Goal: Information Seeking & Learning: Learn about a topic

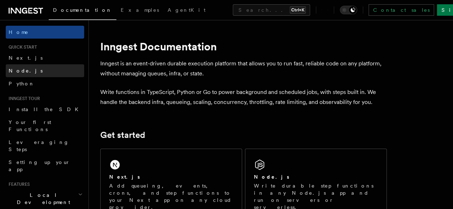
click at [29, 75] on link "Node.js" at bounding box center [45, 70] width 78 height 13
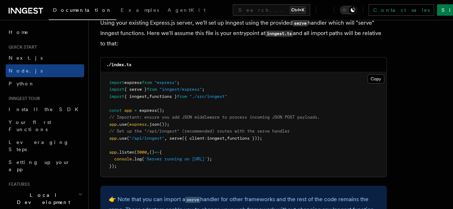
scroll to position [1114, 0]
click at [207, 157] on span "'Server running on [URL]'" at bounding box center [175, 159] width 63 height 5
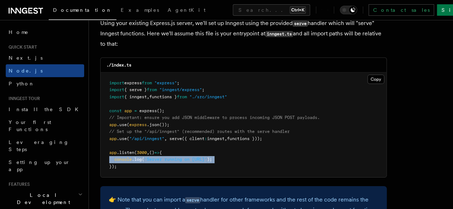
click at [207, 157] on span "'Server running on [URL]'" at bounding box center [175, 159] width 63 height 5
click at [207, 157] on span "'Server running on http://localhost:3000'" at bounding box center [175, 159] width 63 height 5
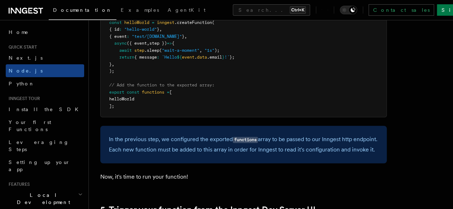
scroll to position [1500, 0]
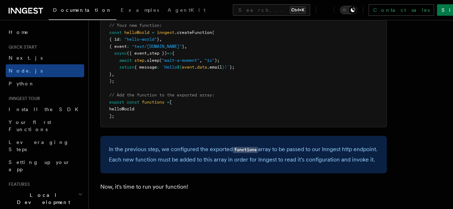
click at [237, 104] on pre "import { Inngest } from "inngest" ; export const inngest = new Inngest ({ id : …" at bounding box center [244, 57] width 286 height 140
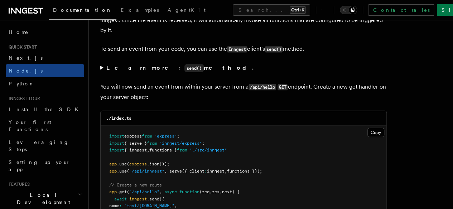
scroll to position [3726, 0]
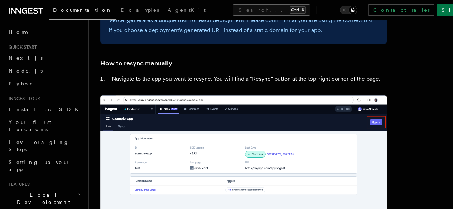
scroll to position [1472, 0]
